Goal: Information Seeking & Learning: Learn about a topic

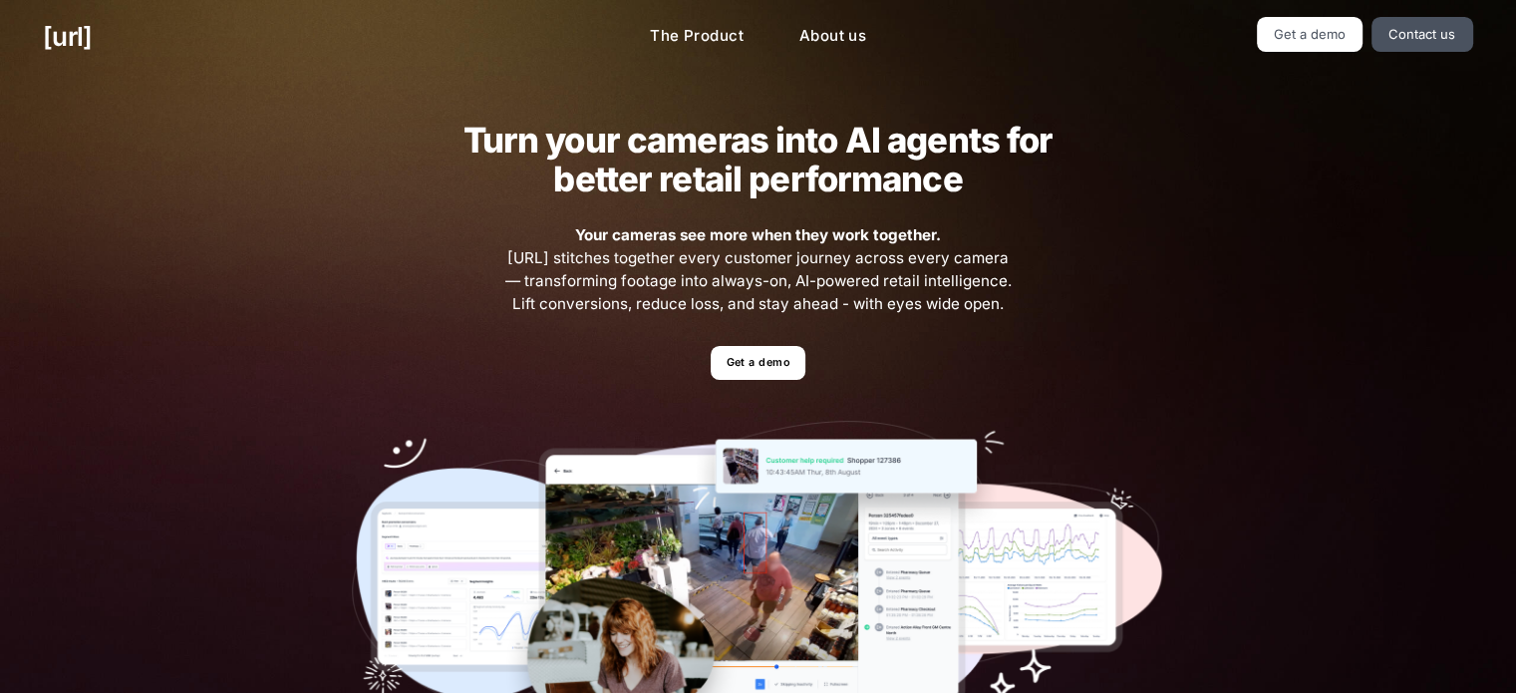
click at [1080, 35] on ul "Get a demo Contact us" at bounding box center [1245, 34] width 453 height 35
click at [813, 30] on link "About us" at bounding box center [832, 36] width 99 height 39
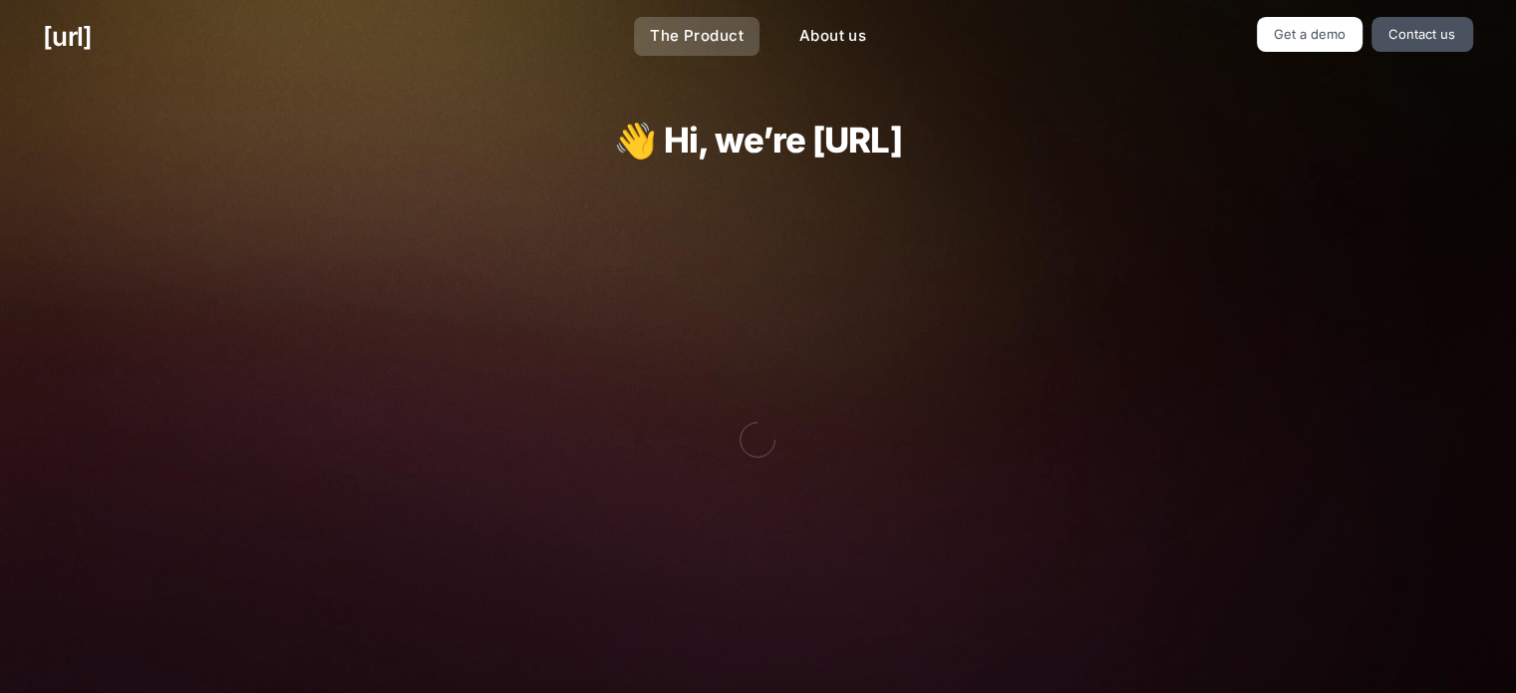
click at [718, 34] on link "The Product" at bounding box center [697, 36] width 126 height 39
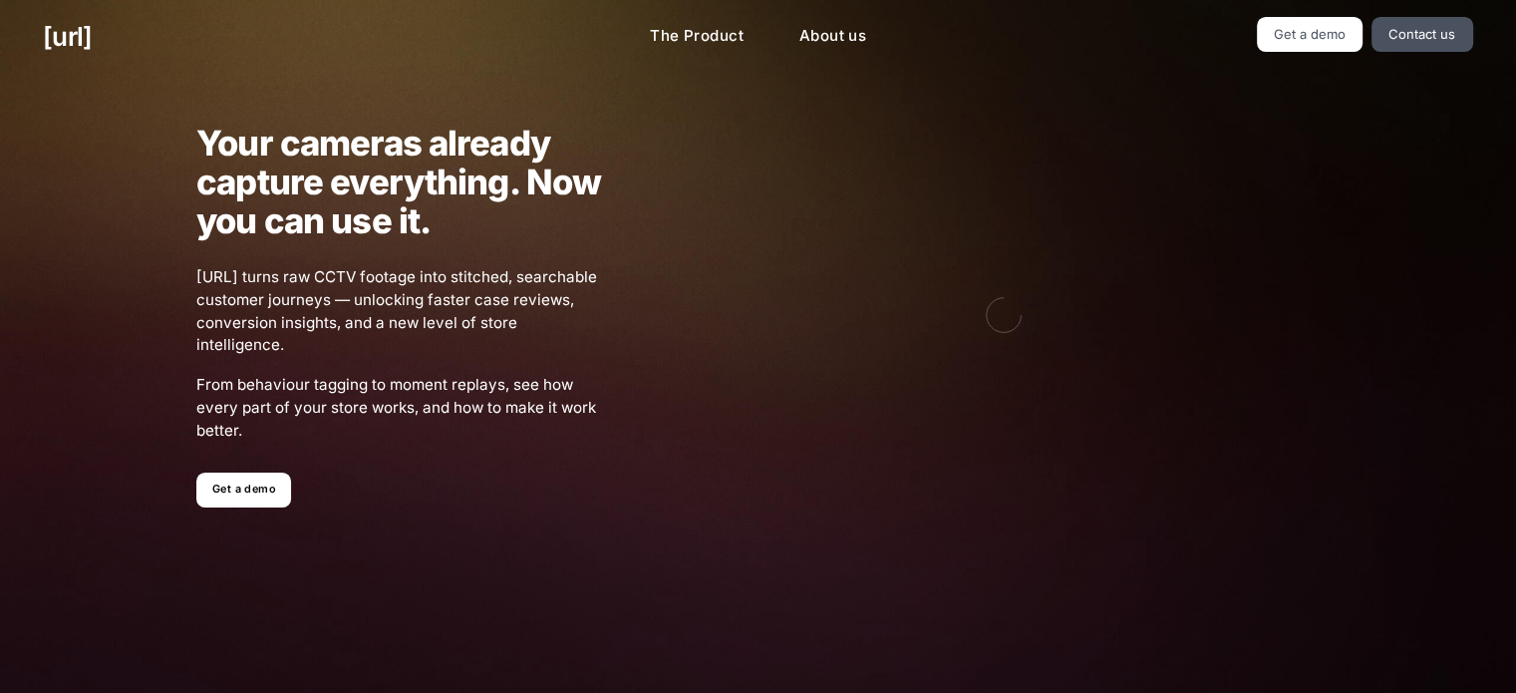
click at [781, 32] on ul "The Product About us" at bounding box center [757, 36] width 453 height 39
click at [801, 45] on link "About us" at bounding box center [832, 36] width 99 height 39
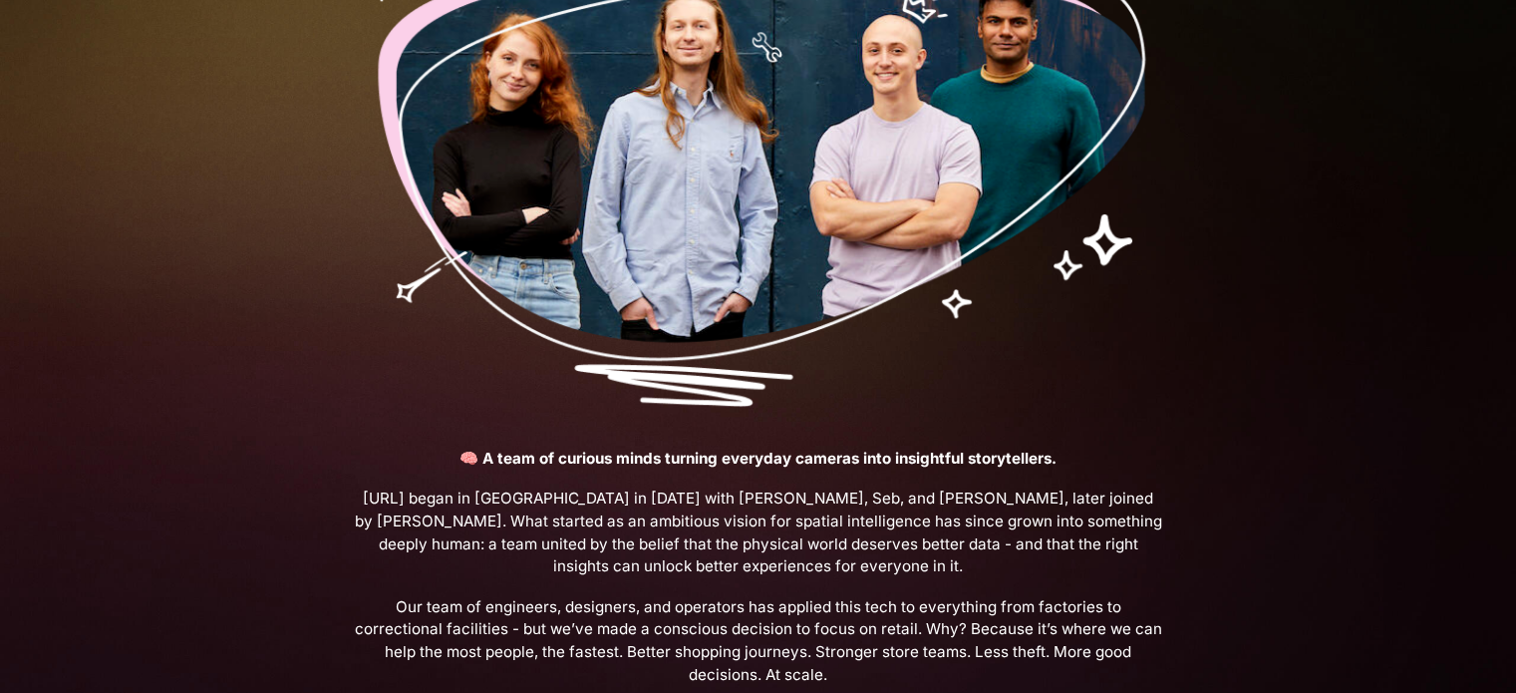
scroll to position [769, 0]
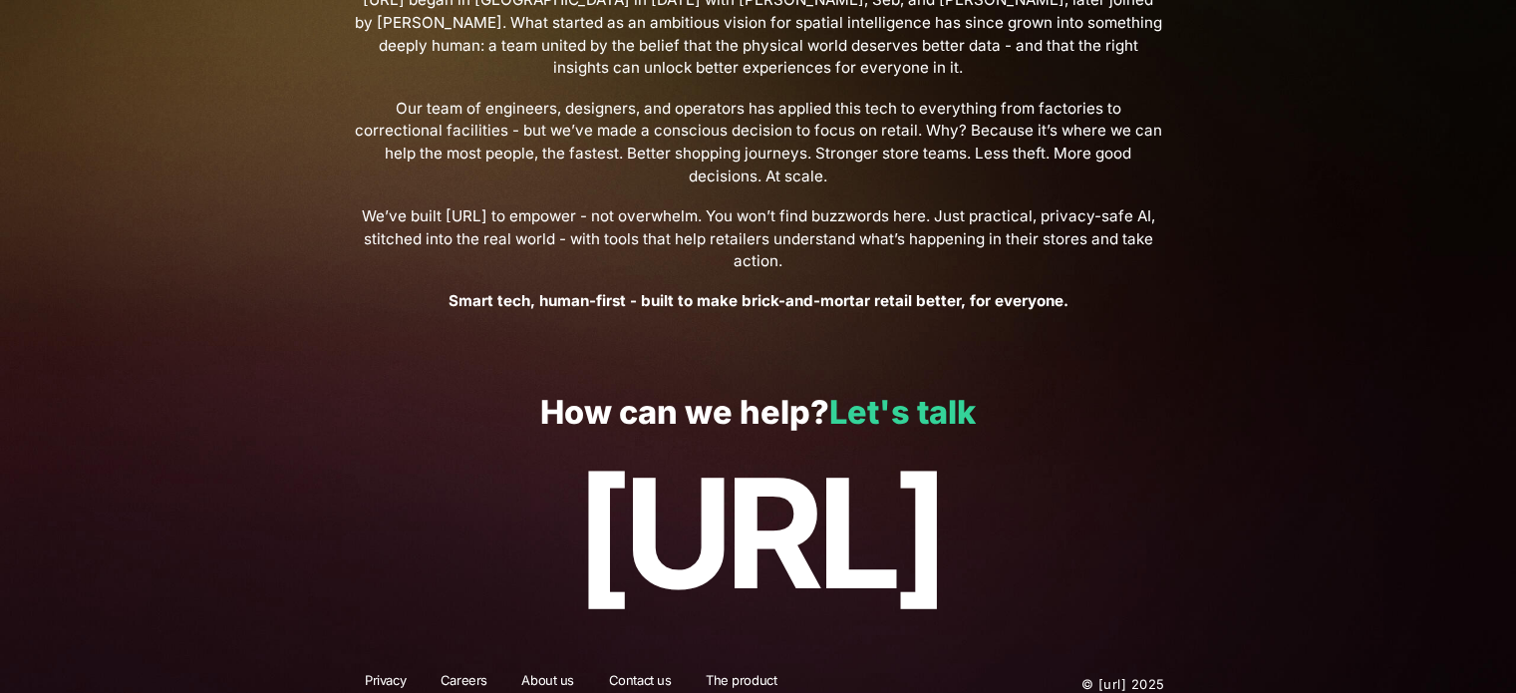
click at [921, 393] on link "Let's talk" at bounding box center [902, 412] width 146 height 39
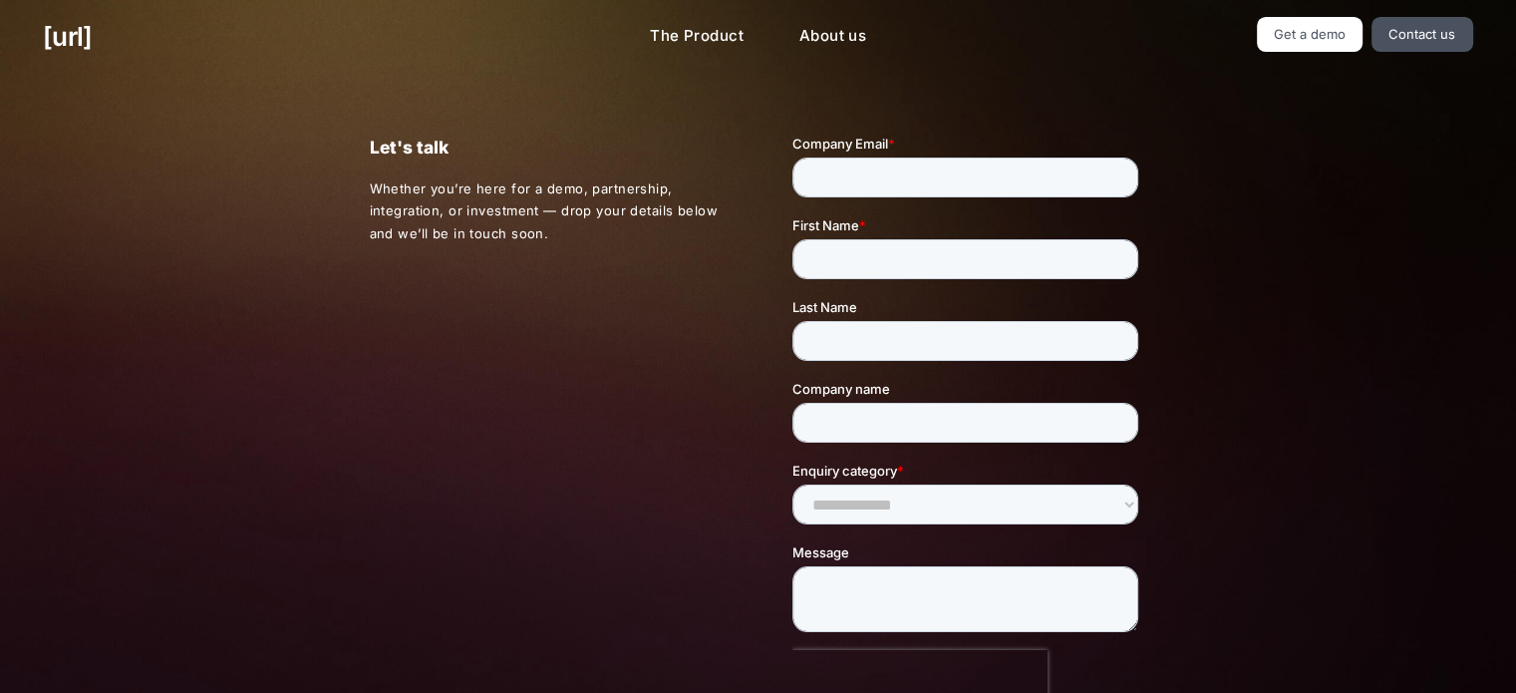
click at [757, 310] on div at bounding box center [935, 466] width 424 height 665
